Goal: Find specific page/section: Find specific page/section

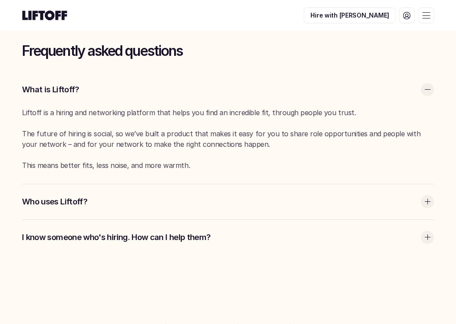
scroll to position [2007, 0]
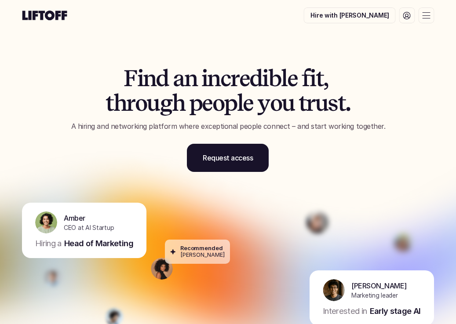
click at [404, 17] on icon at bounding box center [407, 15] width 7 height 7
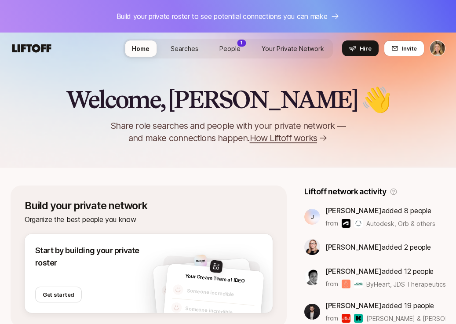
click at [180, 51] on span "Searches" at bounding box center [185, 48] width 28 height 7
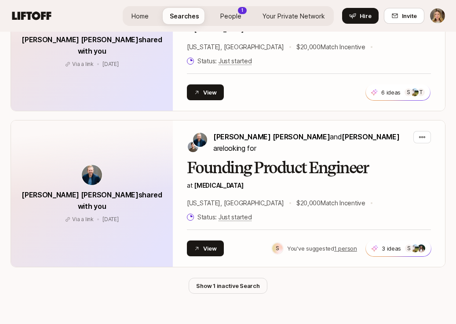
scroll to position [1118, 0]
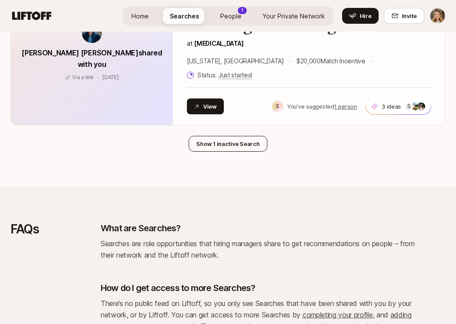
click at [225, 136] on button "Show 1 inactive Search" at bounding box center [228, 144] width 78 height 16
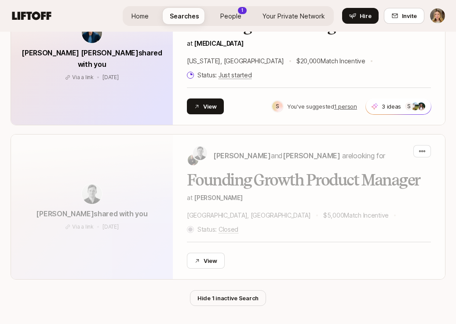
click at [153, 16] on link "Home" at bounding box center [140, 16] width 31 height 16
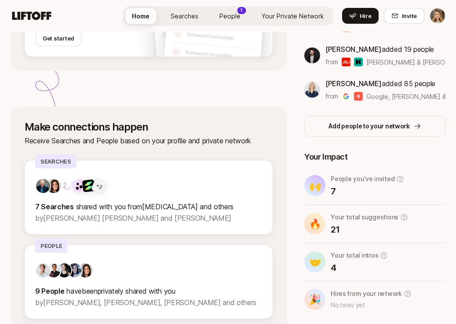
scroll to position [301, 0]
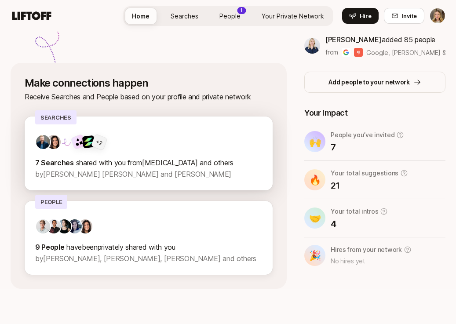
click at [159, 169] on p "by [PERSON_NAME] [PERSON_NAME] and [PERSON_NAME]" at bounding box center [148, 174] width 227 height 11
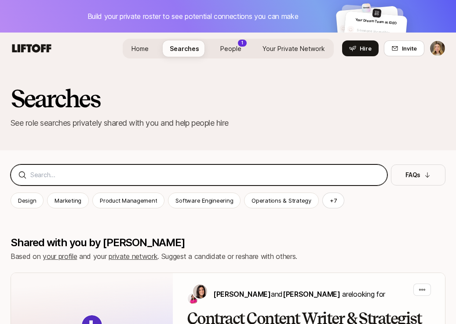
click at [150, 176] on input at bounding box center [205, 175] width 350 height 11
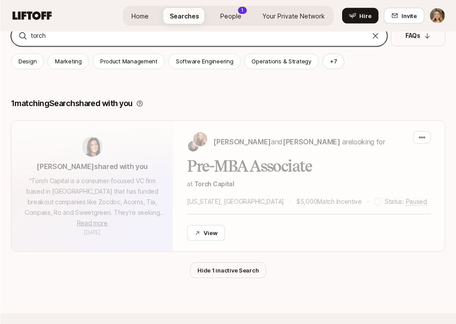
scroll to position [141, 0]
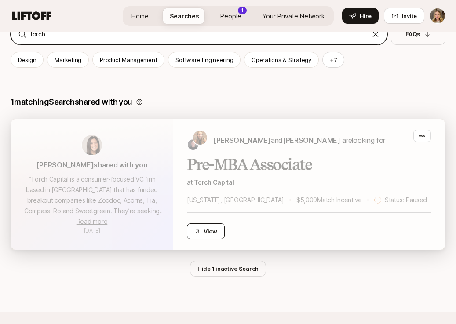
type input "torch"
click at [209, 229] on button "View" at bounding box center [206, 232] width 38 height 16
